Goal: Task Accomplishment & Management: Use online tool/utility

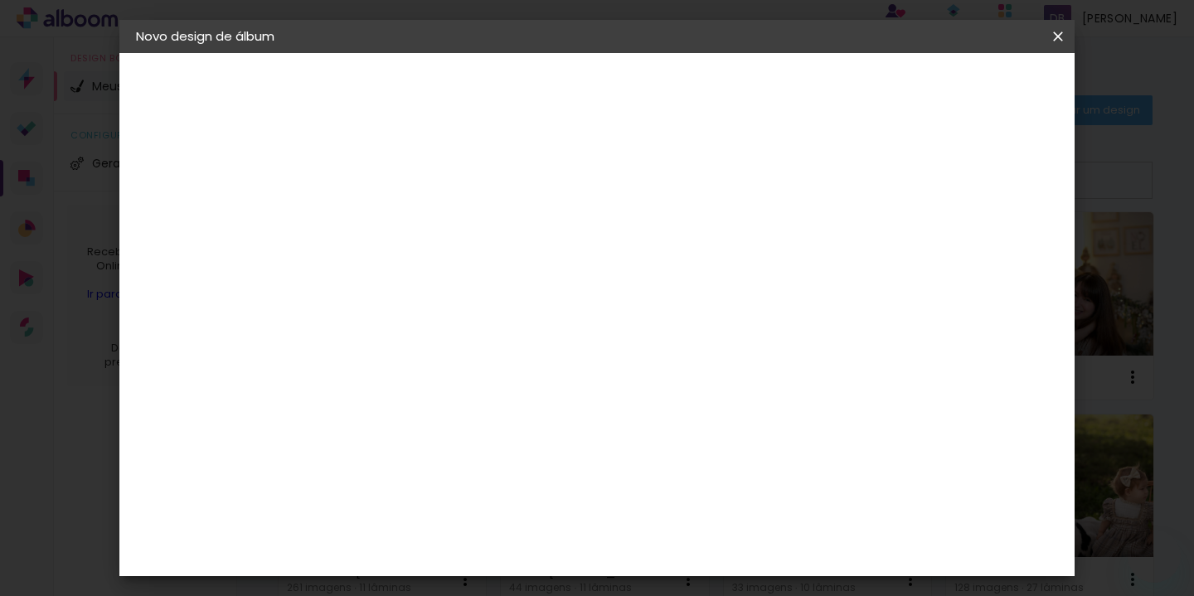
click at [407, 236] on div at bounding box center [407, 236] width 0 height 2
type input "[PERSON_NAME]"
type paper-input "[PERSON_NAME]"
click at [0, 0] on slot "Avançar" at bounding box center [0, 0] width 0 height 0
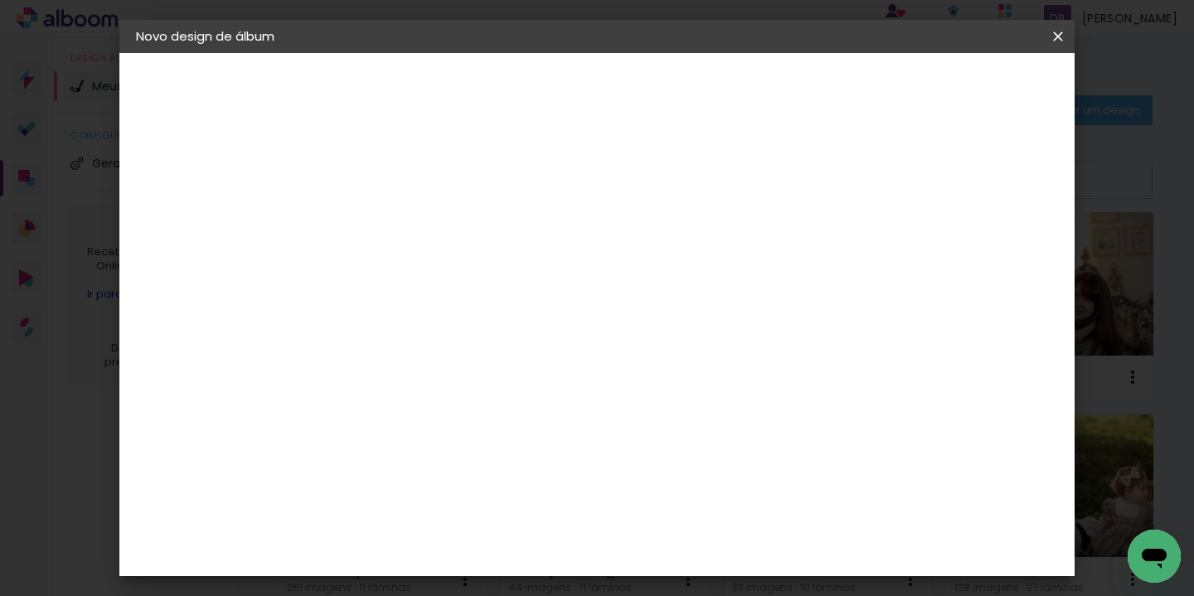
click at [0, 0] on slot "Avançar" at bounding box center [0, 0] width 0 height 0
click at [472, 276] on input "text" at bounding box center [439, 289] width 65 height 26
click at [697, 274] on paper-item "Padrão" at bounding box center [705, 275] width 332 height 33
type input "Padrão"
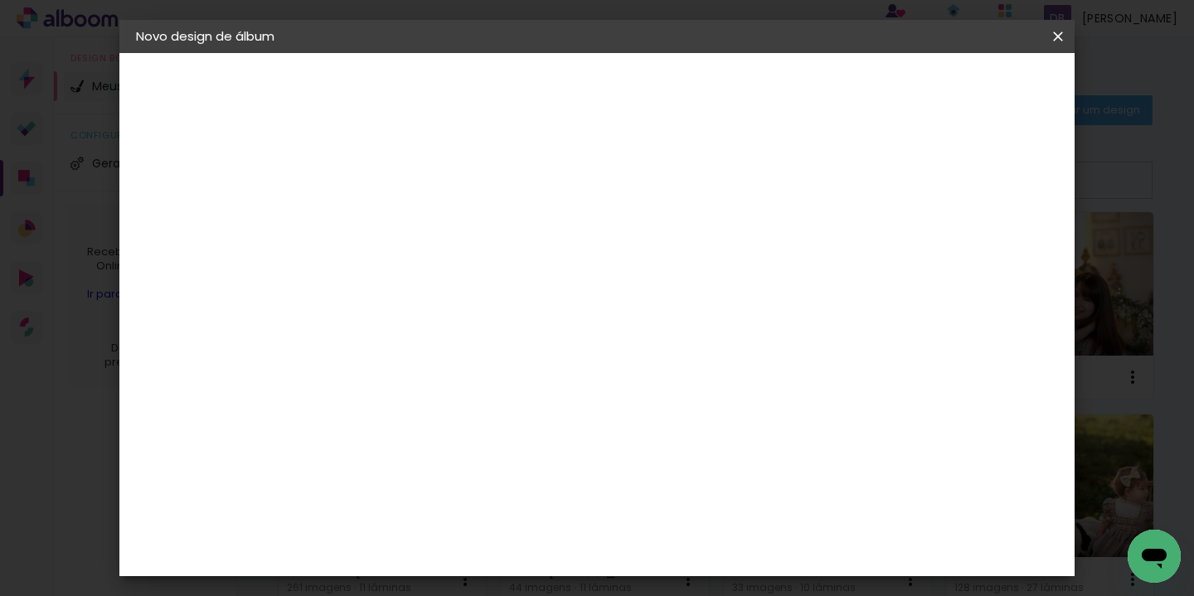
scroll to position [410, 0]
click at [519, 433] on span "15 × 15" at bounding box center [480, 455] width 77 height 44
click at [519, 477] on span "20 × 20" at bounding box center [480, 499] width 77 height 44
click at [0, 0] on slot "Avançar" at bounding box center [0, 0] width 0 height 0
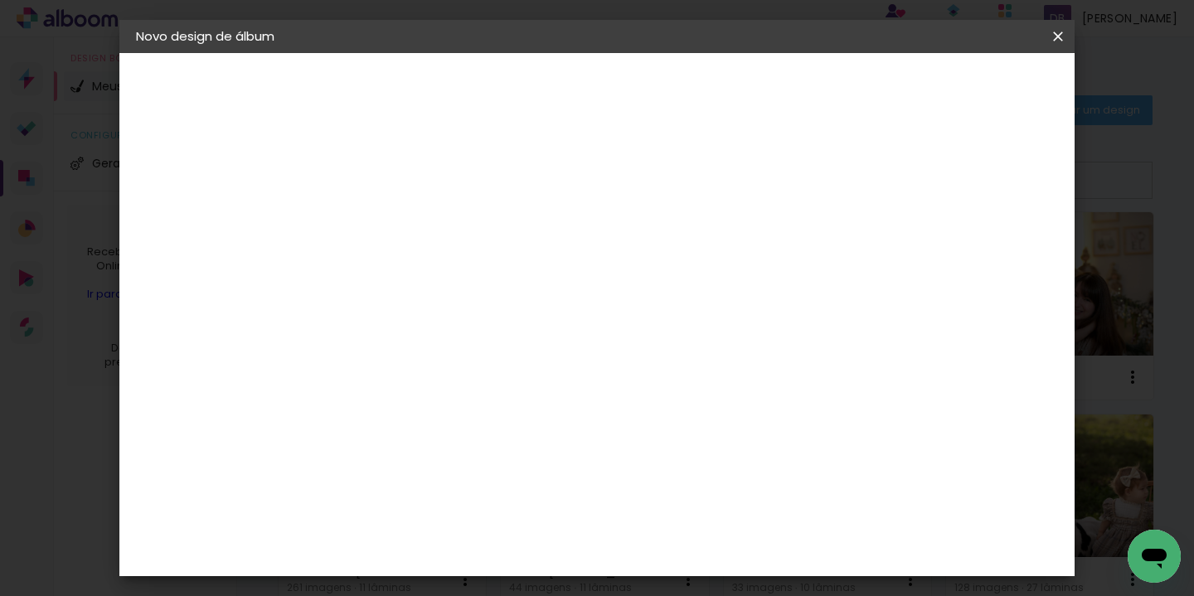
click at [842, 85] on span "Iniciar design" at bounding box center [804, 88] width 75 height 12
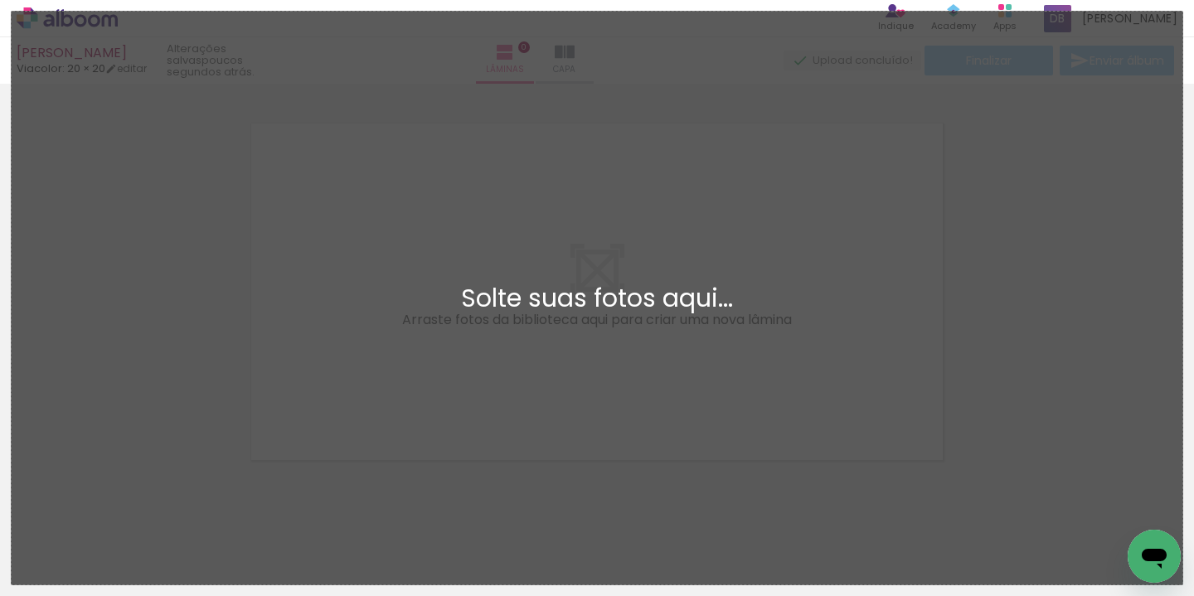
scroll to position [21, 0]
